Goal: Transaction & Acquisition: Purchase product/service

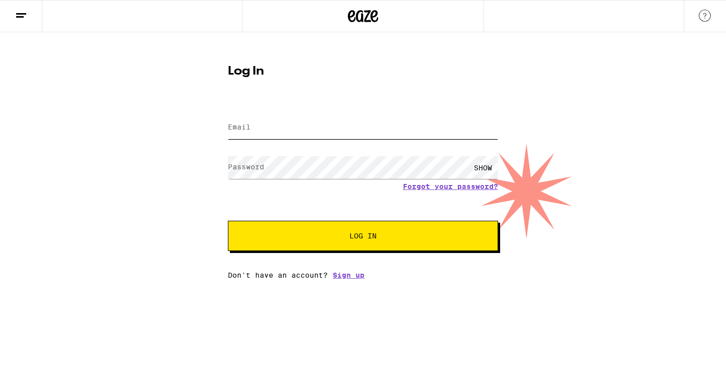
click at [352, 136] on input "Email" at bounding box center [363, 127] width 270 height 23
type input "[EMAIL_ADDRESS][DOMAIN_NAME]"
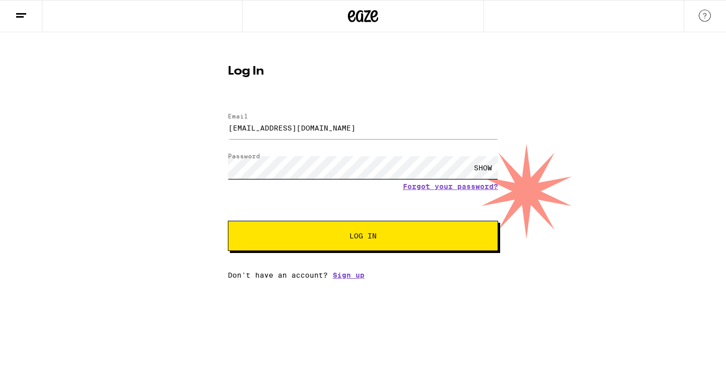
click at [228, 221] on button "Log In" at bounding box center [363, 236] width 270 height 30
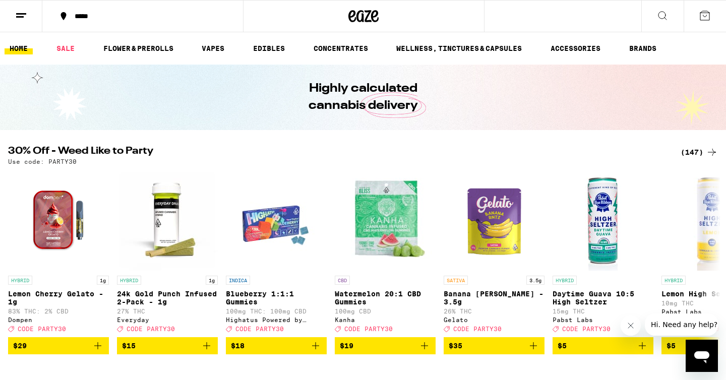
click at [16, 20] on icon at bounding box center [21, 16] width 12 height 12
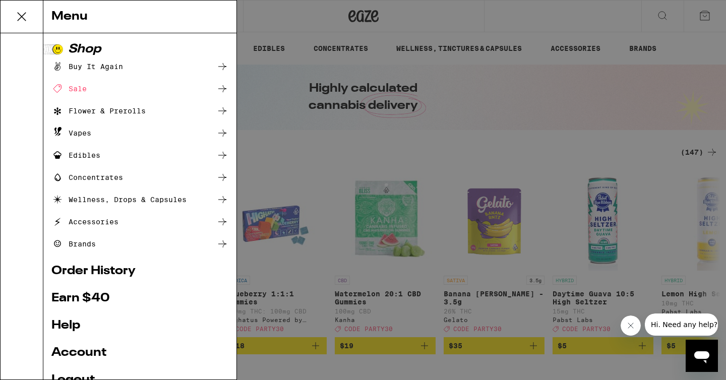
click at [77, 89] on div "Sale" at bounding box center [68, 89] width 35 height 12
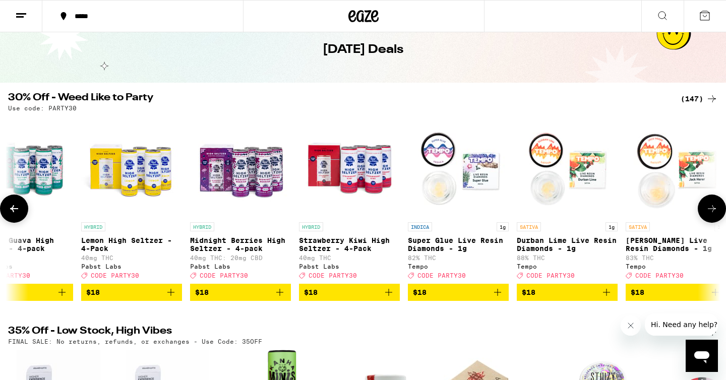
scroll to position [0, 4066]
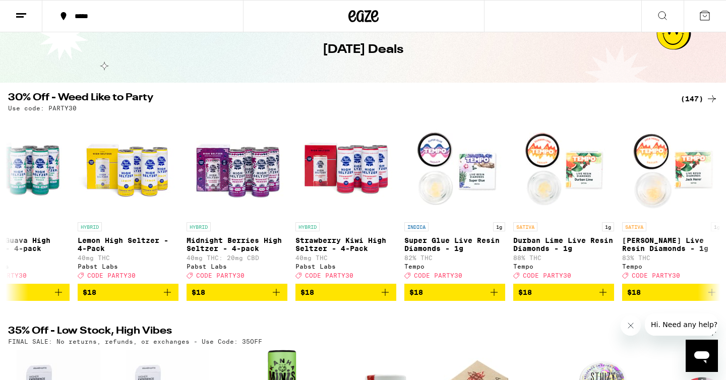
click at [707, 14] on icon at bounding box center [704, 16] width 12 height 12
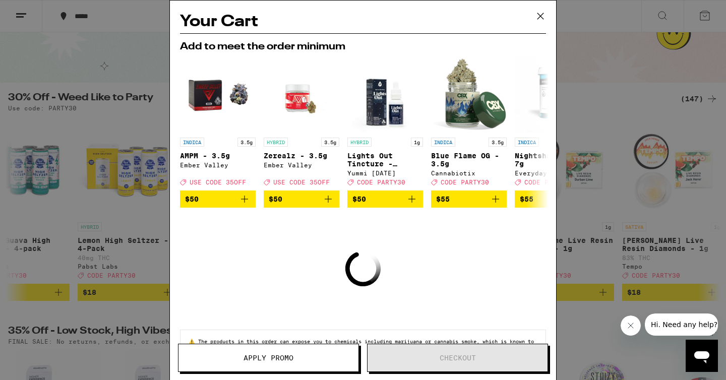
click at [539, 23] on icon at bounding box center [540, 16] width 15 height 15
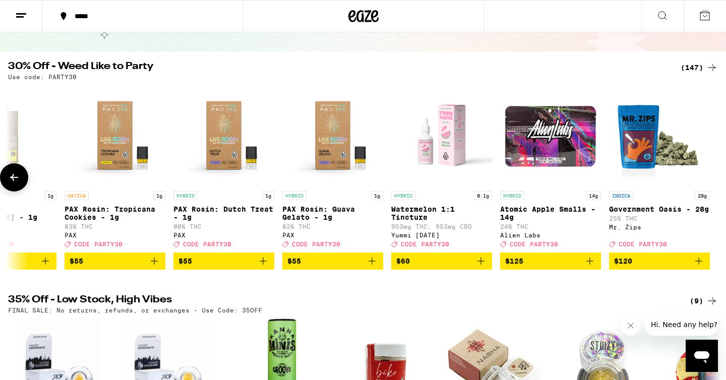
scroll to position [79, 0]
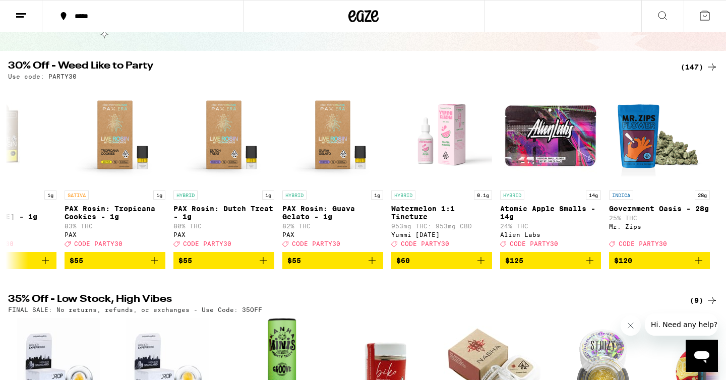
click at [697, 72] on div "(147)" at bounding box center [698, 67] width 37 height 12
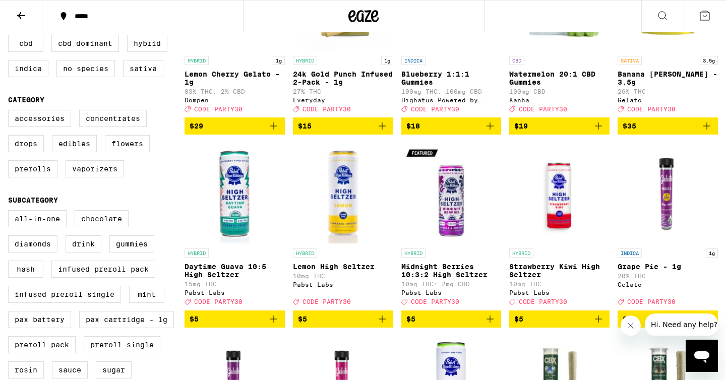
scroll to position [201, 0]
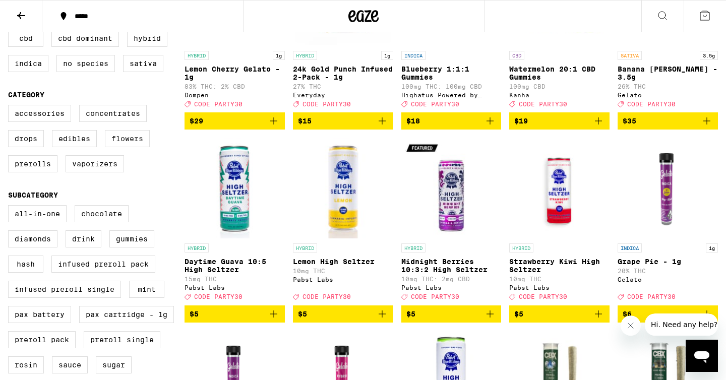
click at [138, 147] on label "Flowers" at bounding box center [127, 138] width 45 height 17
click at [11, 107] on input "Flowers" at bounding box center [10, 106] width 1 height 1
checkbox input "true"
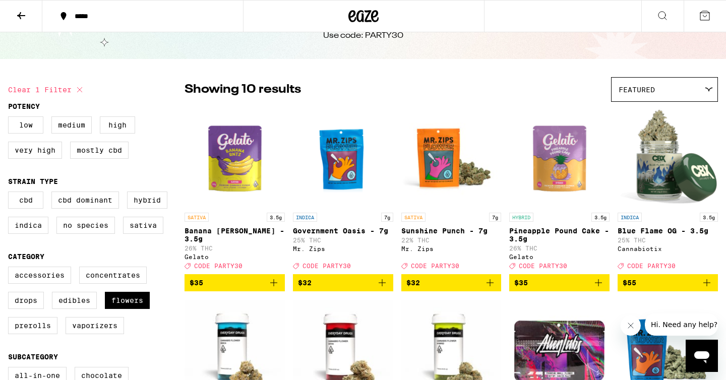
scroll to position [39, 0]
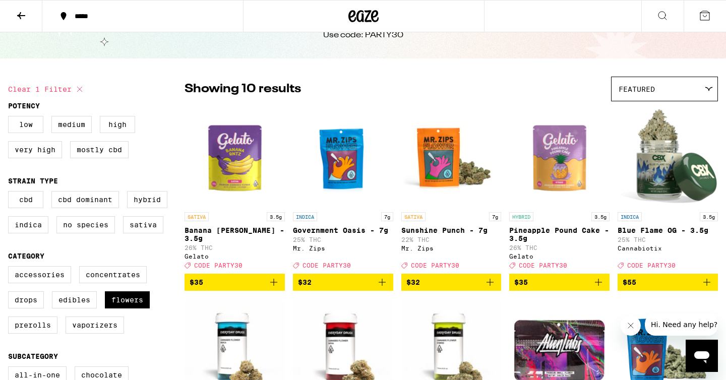
click at [20, 19] on icon at bounding box center [21, 16] width 12 height 12
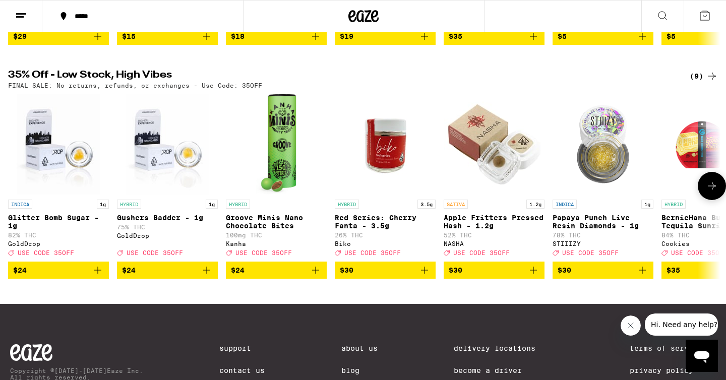
scroll to position [258, 0]
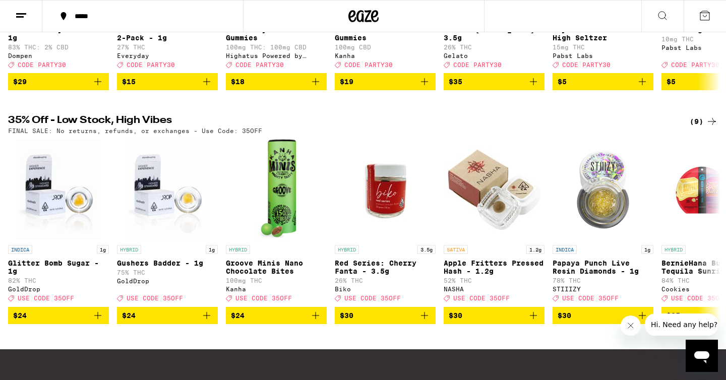
click at [708, 127] on icon at bounding box center [711, 121] width 12 height 12
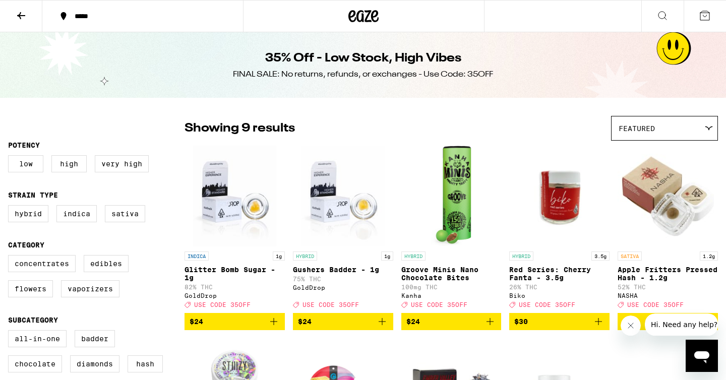
scroll to position [19, 0]
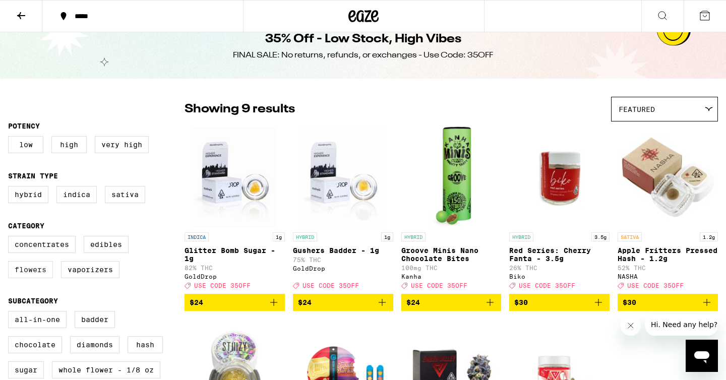
click at [18, 278] on label "Flowers" at bounding box center [30, 269] width 45 height 17
click at [11, 238] on input "Flowers" at bounding box center [10, 237] width 1 height 1
checkbox input "true"
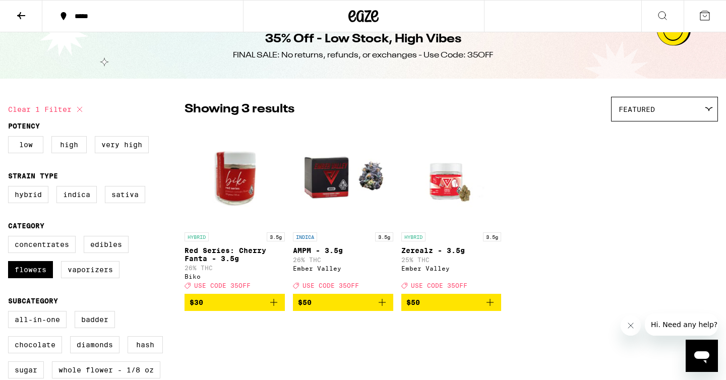
click at [332, 187] on img "Open page for AMPM - 3.5g from Ember Valley" at bounding box center [343, 176] width 100 height 101
click at [332, 172] on img "Open page for AMPM - 3.5g from Ember Valley" at bounding box center [343, 176] width 100 height 101
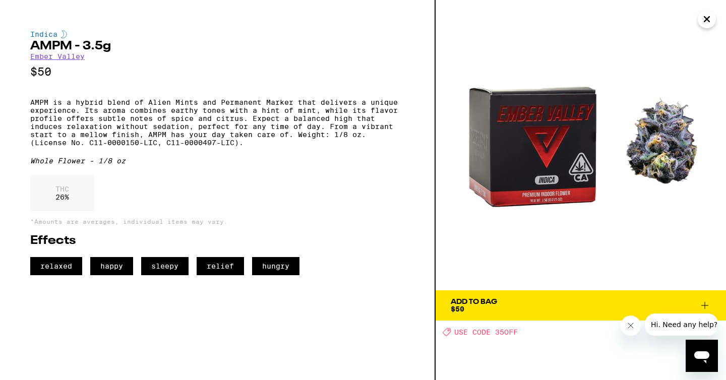
click at [525, 307] on span "Add To Bag $50" at bounding box center [580, 305] width 260 height 14
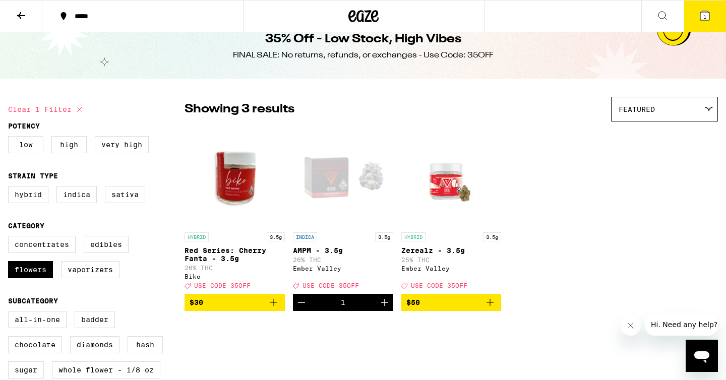
click at [699, 12] on icon at bounding box center [704, 16] width 12 height 12
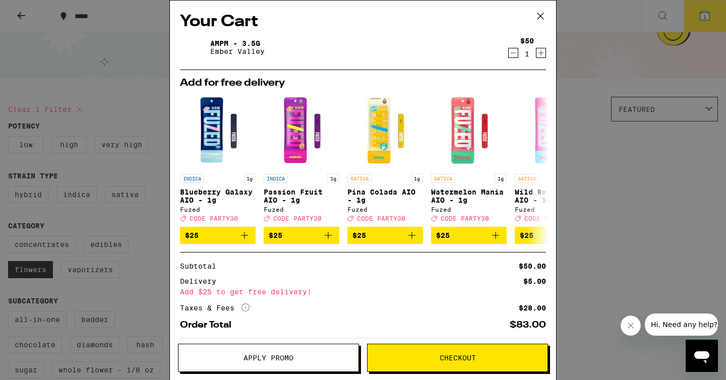
click at [152, 225] on div "Your Cart AMPM - 3.5g Ember Valley $50 1 Add for free delivery INDICA 1g Bluebe…" at bounding box center [363, 190] width 726 height 380
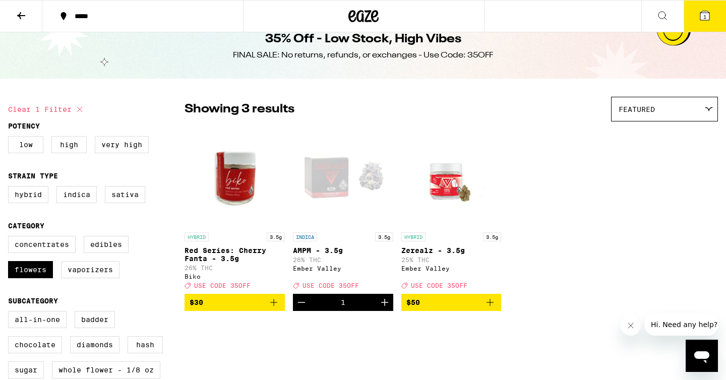
click at [697, 17] on button "1" at bounding box center [704, 16] width 42 height 31
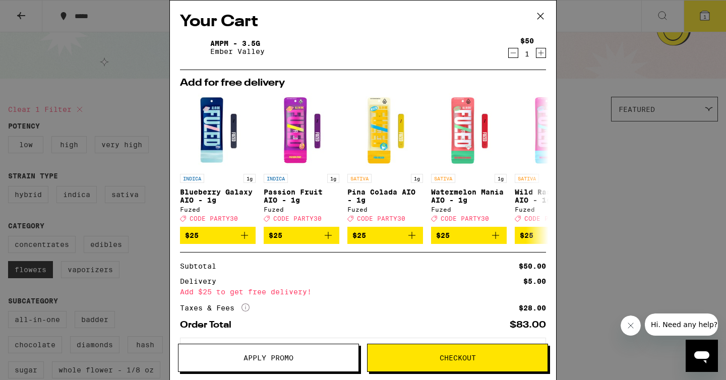
click at [272, 349] on button "Apply Promo" at bounding box center [268, 358] width 181 height 28
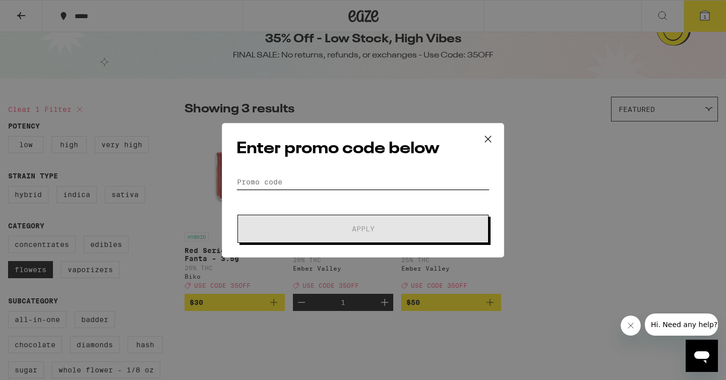
click at [280, 185] on input "Promo Code" at bounding box center [362, 181] width 253 height 15
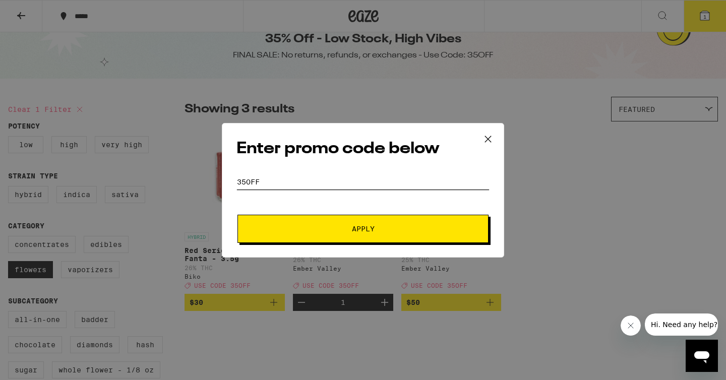
type input "35off"
click at [237, 215] on button "Apply" at bounding box center [362, 229] width 251 height 28
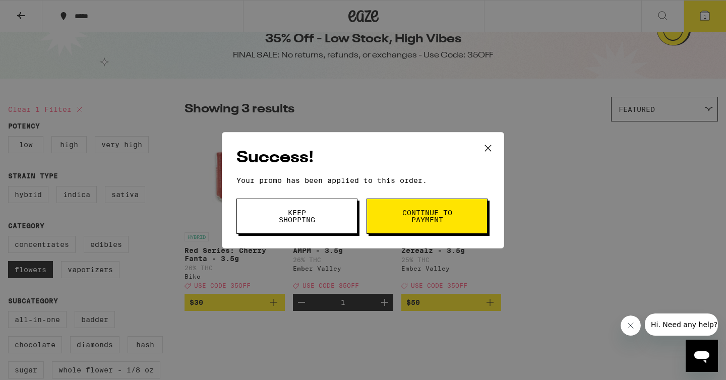
click at [419, 218] on span "Continue to payment" at bounding box center [426, 216] width 51 height 14
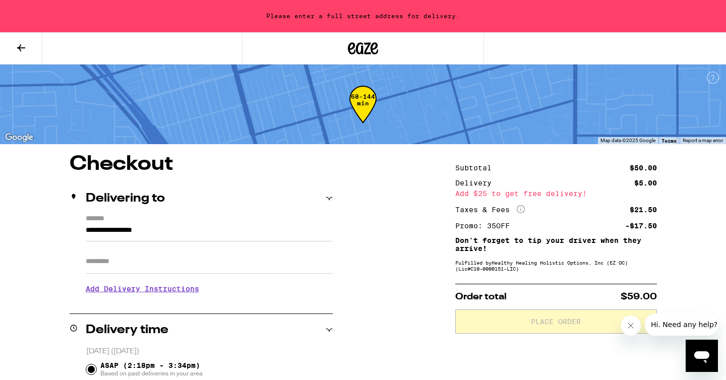
click at [20, 56] on button at bounding box center [21, 49] width 42 height 32
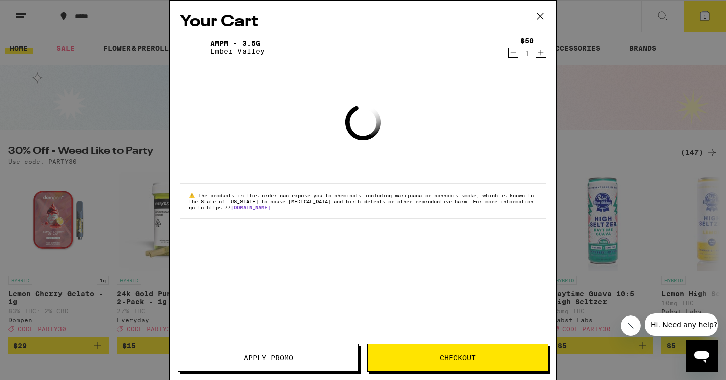
click at [538, 17] on icon at bounding box center [540, 16] width 15 height 15
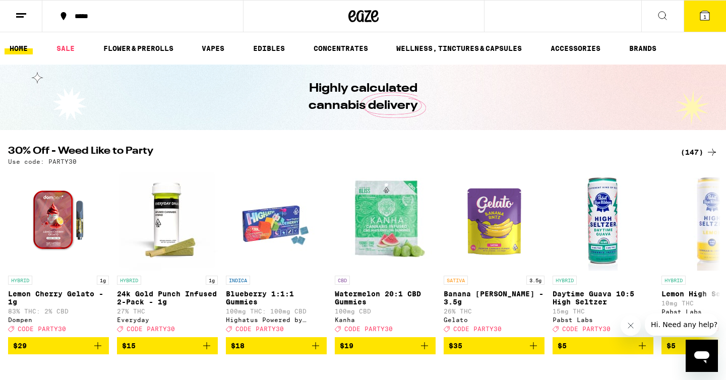
click at [702, 20] on icon at bounding box center [704, 16] width 12 height 12
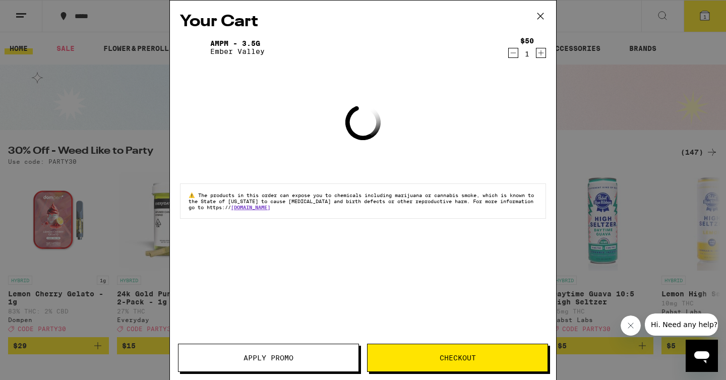
click at [511, 57] on icon "Decrement" at bounding box center [512, 53] width 9 height 12
